Goal: Task Accomplishment & Management: Use online tool/utility

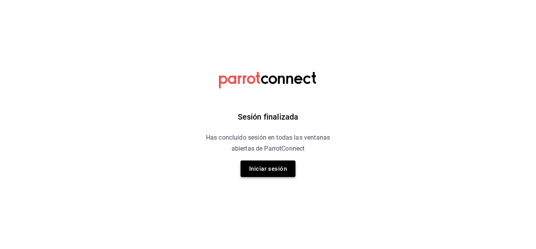
click at [267, 170] on button "Iniciar sesión" at bounding box center [268, 168] width 55 height 16
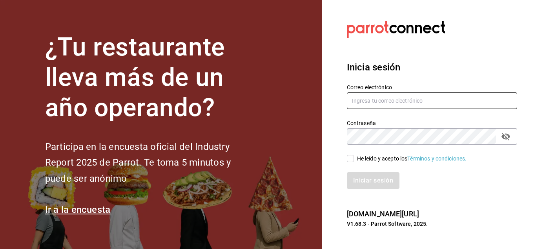
type input "[PERSON_NAME][EMAIL_ADDRESS][PERSON_NAME][DOMAIN_NAME]"
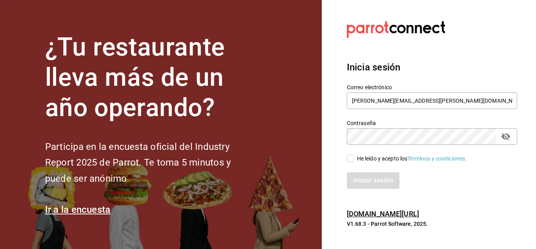
click at [350, 157] on input "He leído y acepto los Términos y condiciones." at bounding box center [350, 158] width 7 height 7
checkbox input "true"
click at [361, 178] on button "Iniciar sesión" at bounding box center [373, 180] width 53 height 16
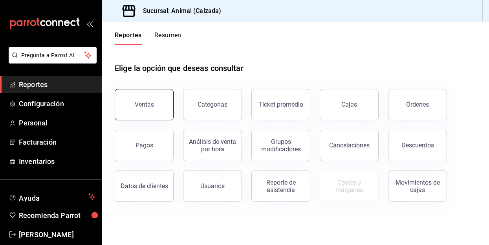
click at [142, 106] on div "Ventas" at bounding box center [144, 104] width 19 height 7
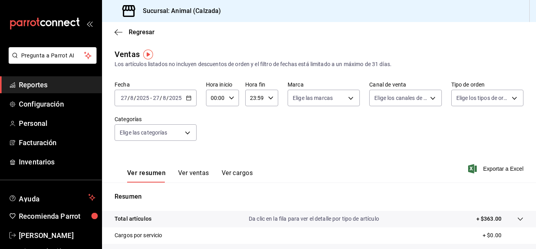
click at [187, 100] on \(Stroke\) "button" at bounding box center [189, 98] width 5 height 4
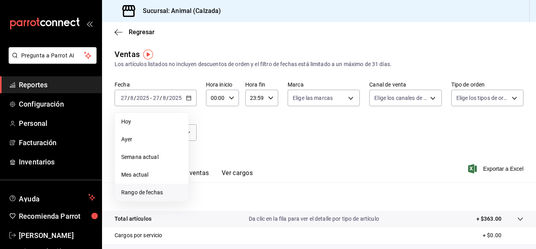
click at [144, 192] on span "Rango de fechas" at bounding box center [151, 192] width 61 height 8
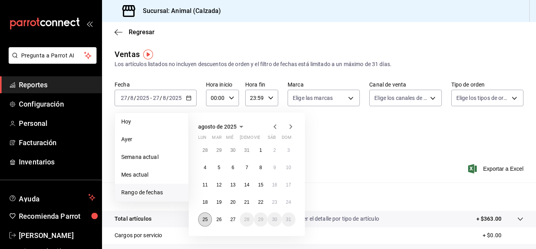
click at [203, 220] on abbr "25" at bounding box center [205, 218] width 5 height 5
click at [206, 220] on abbr "25" at bounding box center [205, 218] width 5 height 5
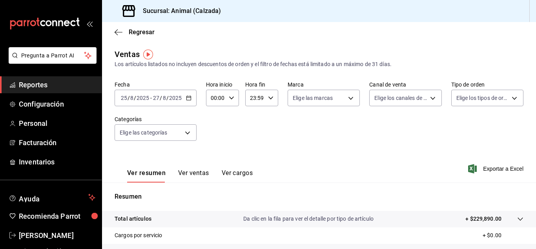
click at [230, 99] on icon "button" at bounding box center [231, 97] width 5 height 5
click at [214, 124] on button "05" at bounding box center [213, 121] width 13 height 16
type input "05:00"
click at [269, 98] on div at bounding box center [268, 124] width 536 height 249
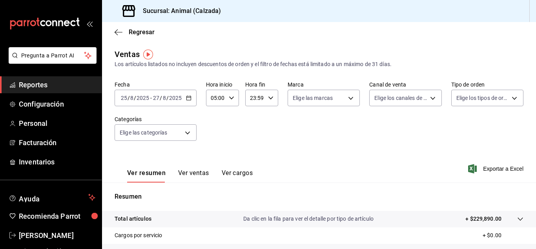
click at [269, 98] on div at bounding box center [268, 124] width 536 height 249
click at [269, 98] on icon "button" at bounding box center [270, 97] width 5 height 5
click at [250, 145] on button "05" at bounding box center [252, 140] width 13 height 16
click at [265, 112] on button "00" at bounding box center [268, 118] width 13 height 16
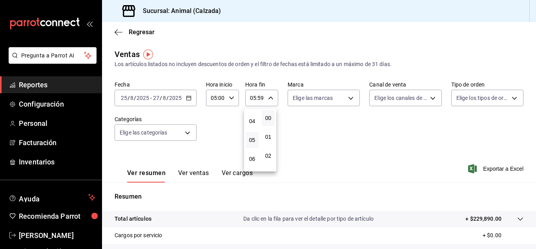
type input "05:00"
click at [349, 99] on div at bounding box center [268, 124] width 536 height 249
click at [349, 99] on body "Pregunta a Parrot AI Reportes Configuración Personal Facturación Inventarios Ay…" at bounding box center [268, 124] width 536 height 249
click at [324, 123] on div "Ver todas" at bounding box center [311, 127] width 40 height 17
type input "e26472f3-9262-489d-bcba-4c6b034529c7"
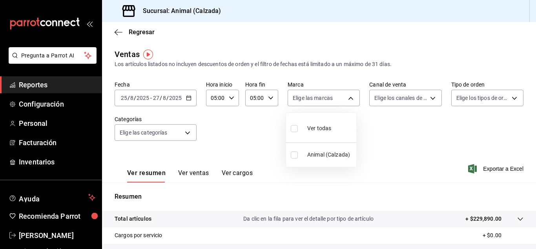
checkbox input "true"
click at [429, 99] on div at bounding box center [268, 124] width 536 height 249
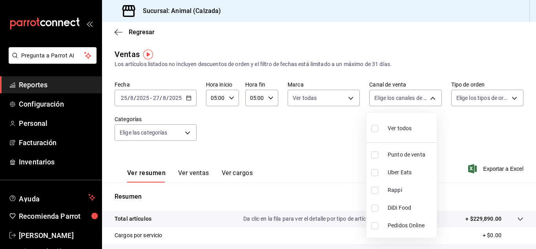
click at [429, 99] on body "Pregunta a Parrot AI Reportes Configuración Personal Facturación Inventarios Ay…" at bounding box center [268, 124] width 536 height 249
click at [409, 121] on div "Ver todos" at bounding box center [391, 127] width 40 height 17
type input "PARROT,UBER_EATS,RAPPI,DIDI_FOOD,ONLINE"
checkbox input "true"
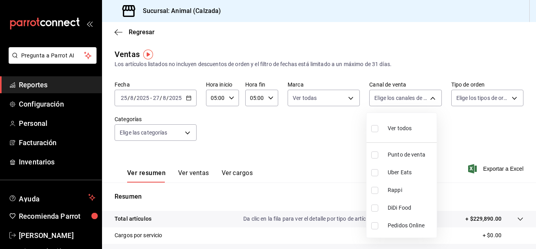
checkbox input "true"
click at [510, 96] on div at bounding box center [268, 124] width 536 height 249
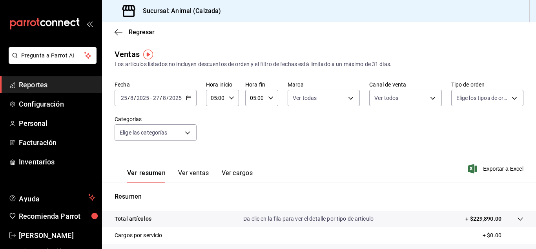
click at [510, 96] on div "Ver todos Punto de venta Uber Eats Rappi DiDi Food Pedidos Online" at bounding box center [268, 124] width 536 height 249
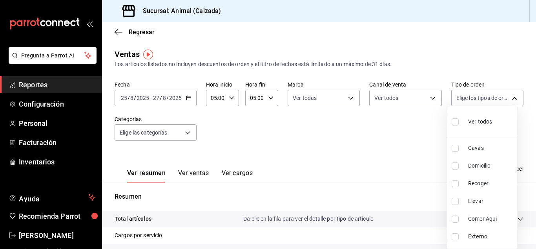
click at [510, 96] on body "Pregunta a Parrot AI Reportes Configuración Personal Facturación Inventarios Ay…" at bounding box center [268, 124] width 536 height 249
click at [468, 124] on div "Ver todos" at bounding box center [472, 120] width 40 height 17
type input "588630d3-b511-4bba-a729-32472510037f,54b7ae00-ca47-4ec1-b7ff-55842c0a2b62,92293…"
checkbox input "true"
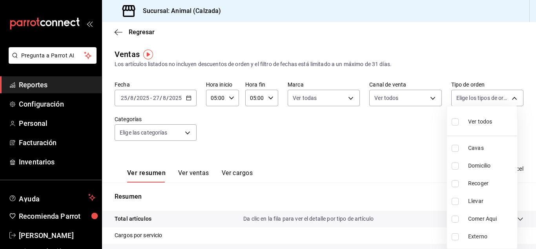
checkbox input "true"
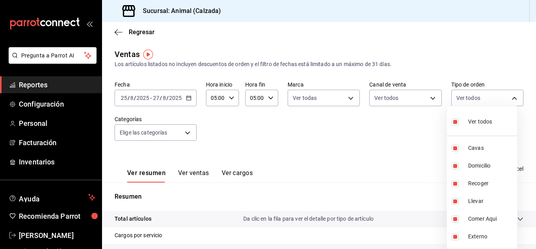
click at [185, 134] on div at bounding box center [268, 124] width 536 height 249
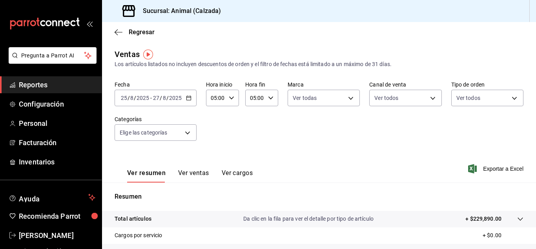
click at [185, 134] on div "Ver todos Cavas Domicilio Recoger Llevar Comer Aqui Externo" at bounding box center [268, 124] width 536 height 249
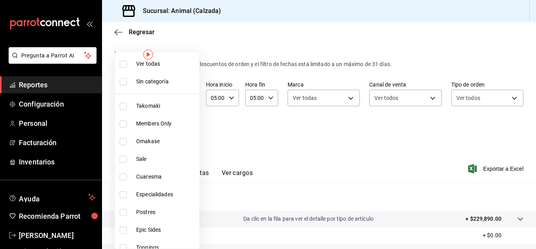
click at [185, 133] on body "Pregunta a Parrot AI Reportes Configuración Personal Facturación Inventarios Ay…" at bounding box center [268, 124] width 536 height 249
click at [172, 66] on span "Ver todas" at bounding box center [166, 64] width 60 height 8
type input "5d35a5f4-3063-4397-a550-a8f4eca83956,9bcdf976-3d2d-44f2-8aa2-d656f6bc4aaa,d84f4…"
checkbox input "true"
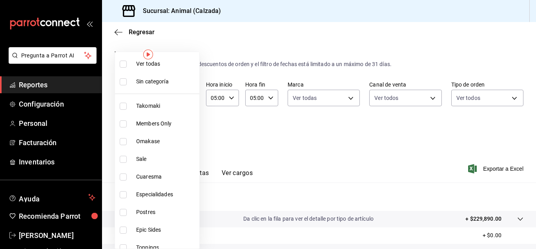
checkbox input "true"
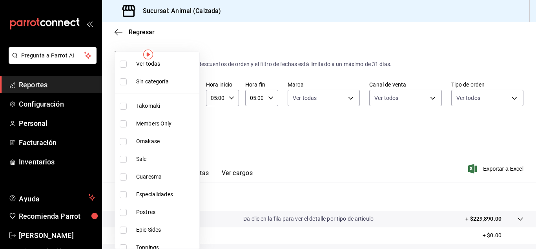
checkbox input "true"
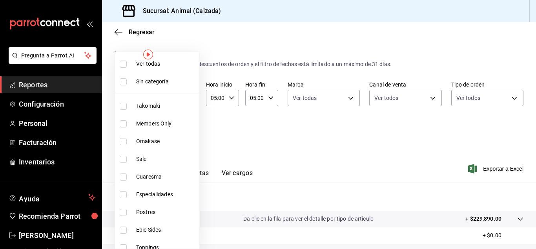
checkbox input "true"
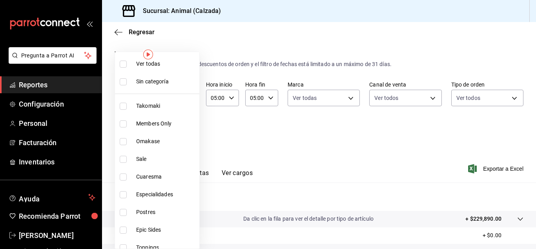
checkbox input "true"
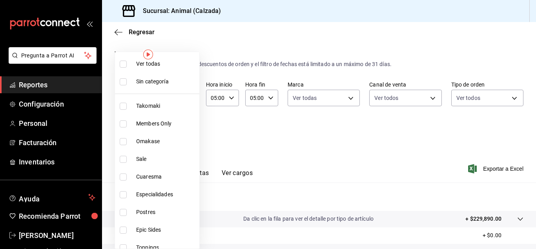
checkbox input "true"
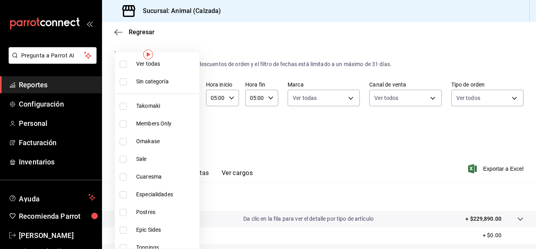
checkbox input "true"
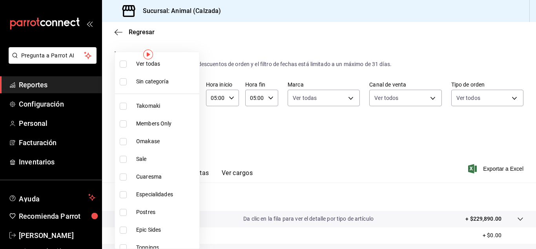
checkbox input "true"
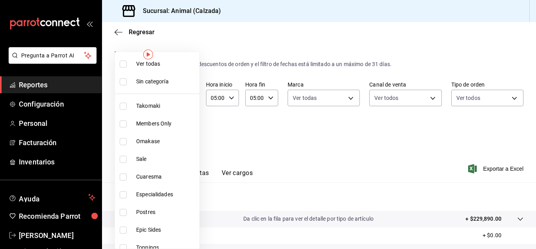
checkbox input "true"
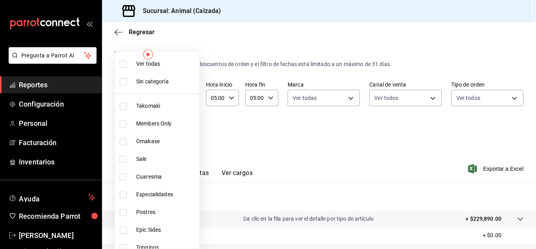
checkbox input "true"
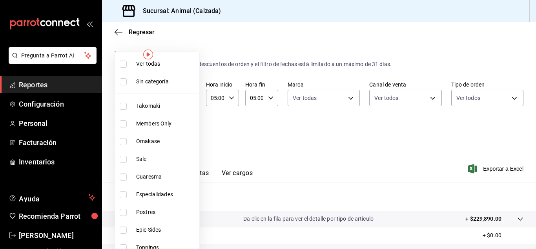
checkbox input "true"
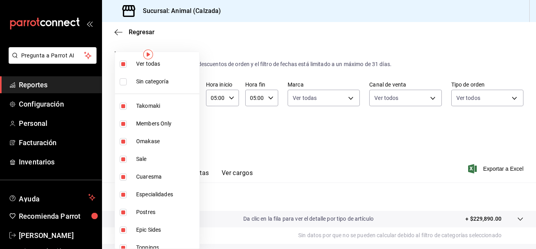
click at [468, 140] on div at bounding box center [268, 124] width 536 height 249
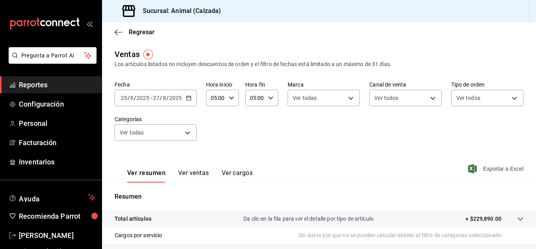
click at [487, 164] on span "Exportar a Excel" at bounding box center [497, 168] width 54 height 9
